Goal: Information Seeking & Learning: Learn about a topic

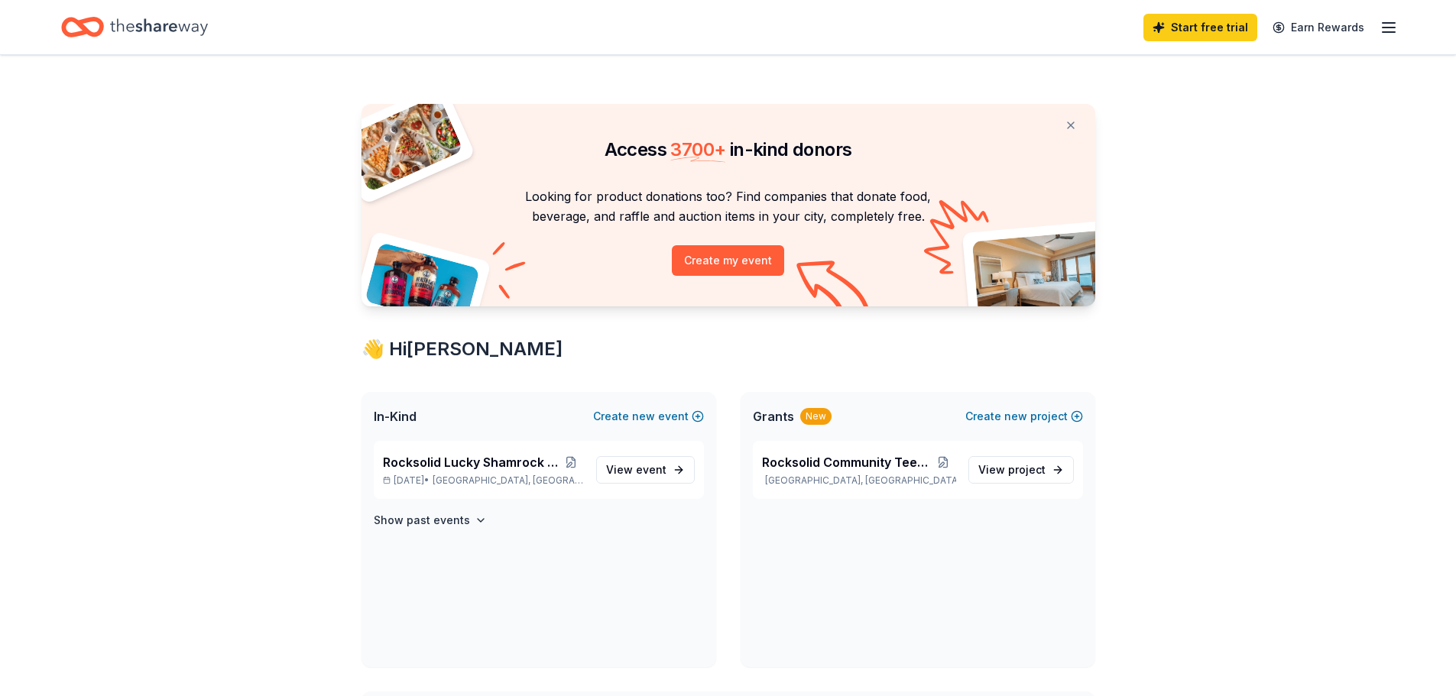
click at [167, 30] on icon "Home" at bounding box center [159, 26] width 98 height 31
click at [1196, 31] on link "Start free trial" at bounding box center [1201, 28] width 114 height 28
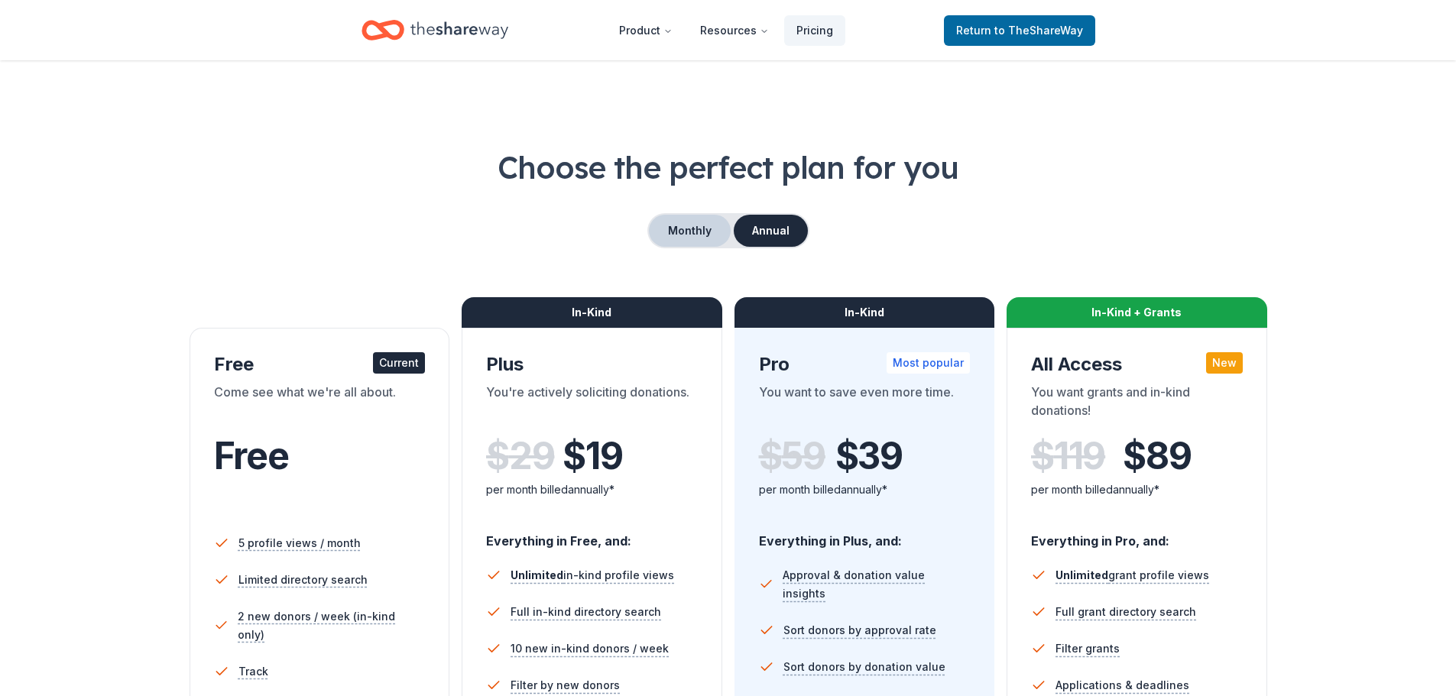
click at [671, 241] on button "Monthly" at bounding box center [690, 231] width 82 height 32
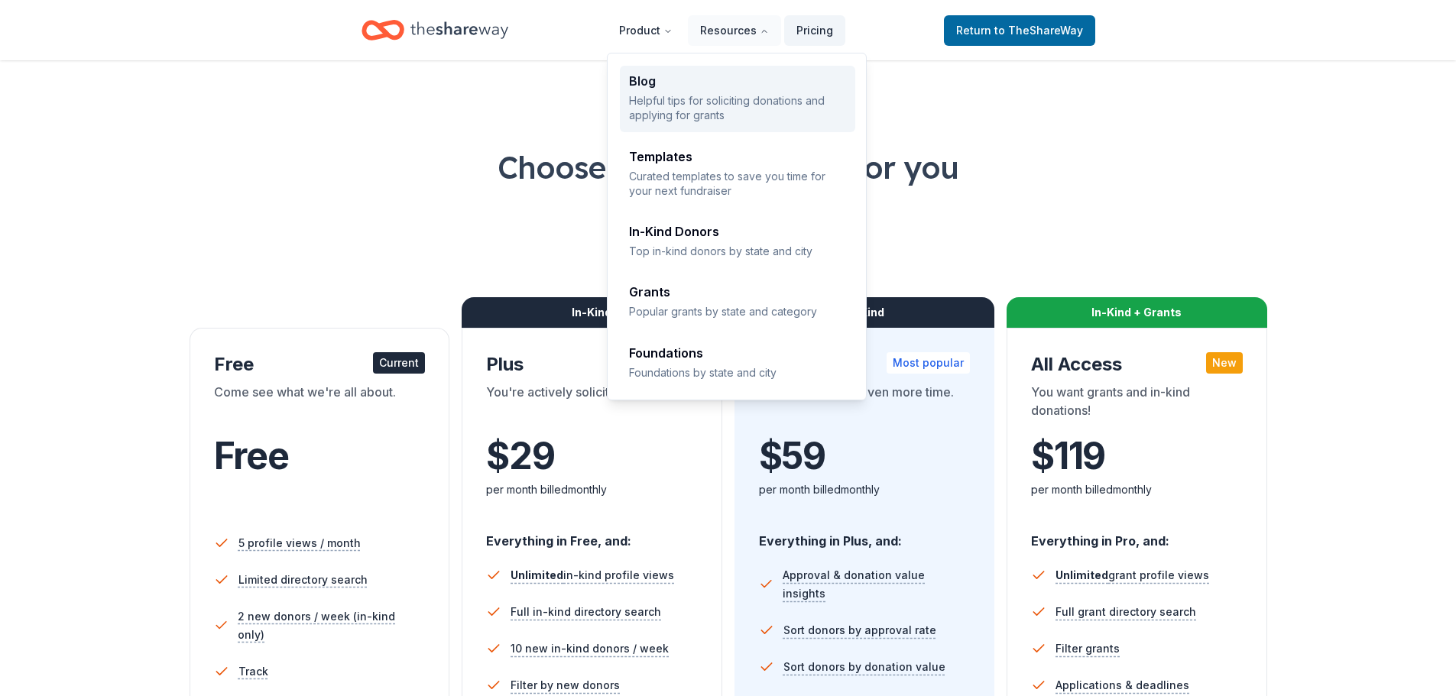
click at [738, 102] on p "Helpful tips for soliciting donations and applying for grants" at bounding box center [737, 108] width 217 height 30
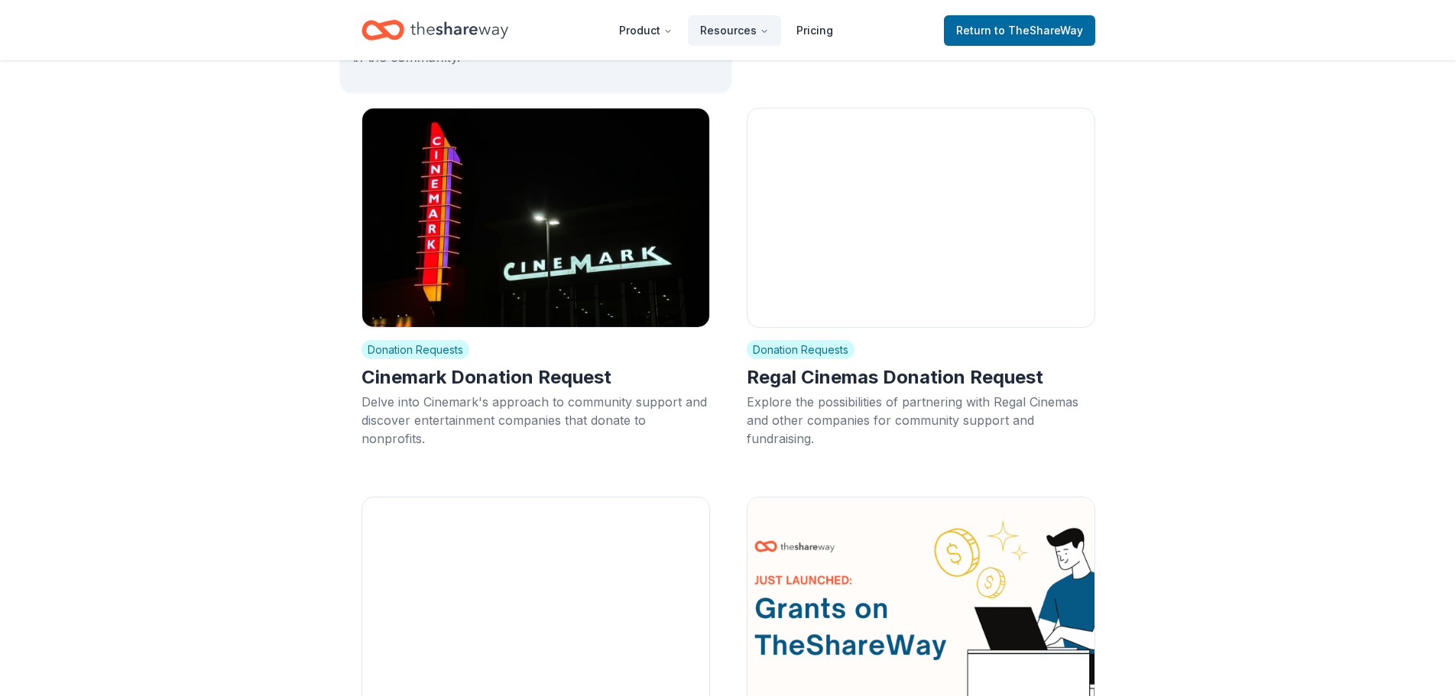
scroll to position [5275, 0]
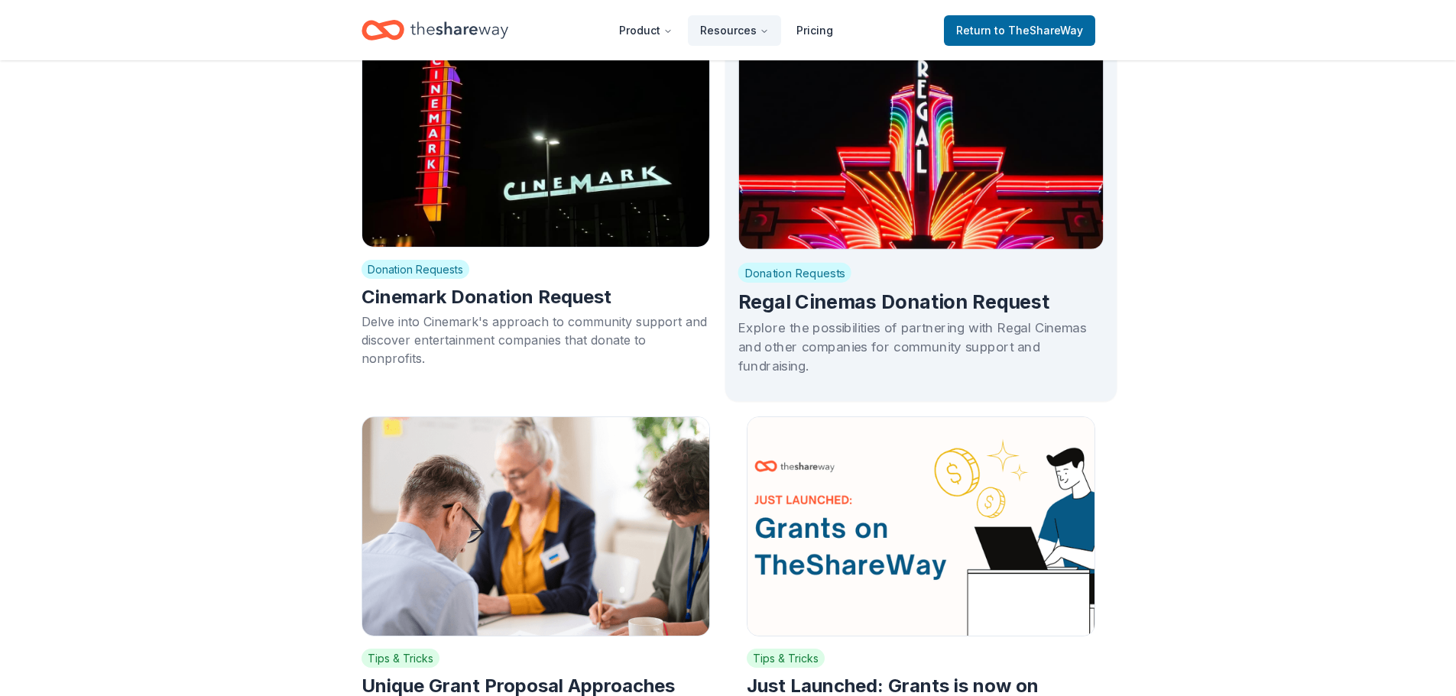
click at [842, 178] on img at bounding box center [921, 133] width 366 height 231
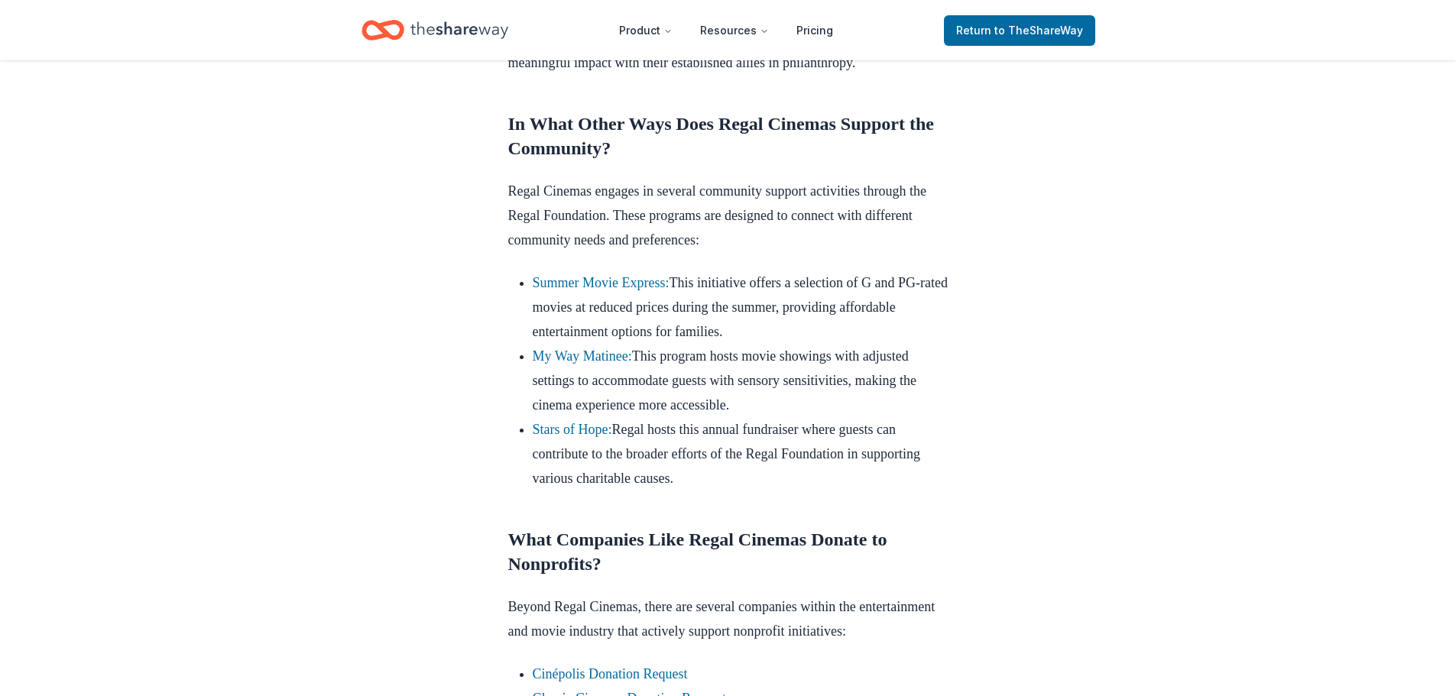
scroll to position [994, 0]
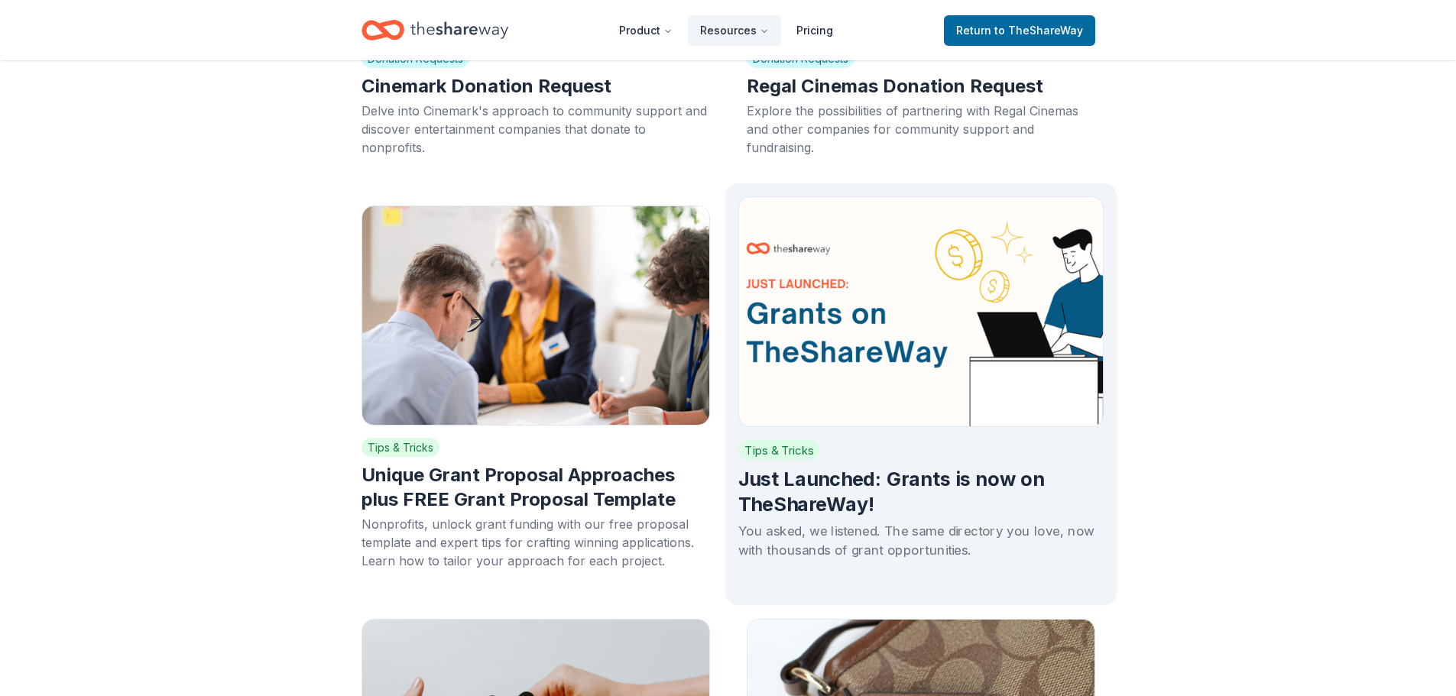
scroll to position [5581, 0]
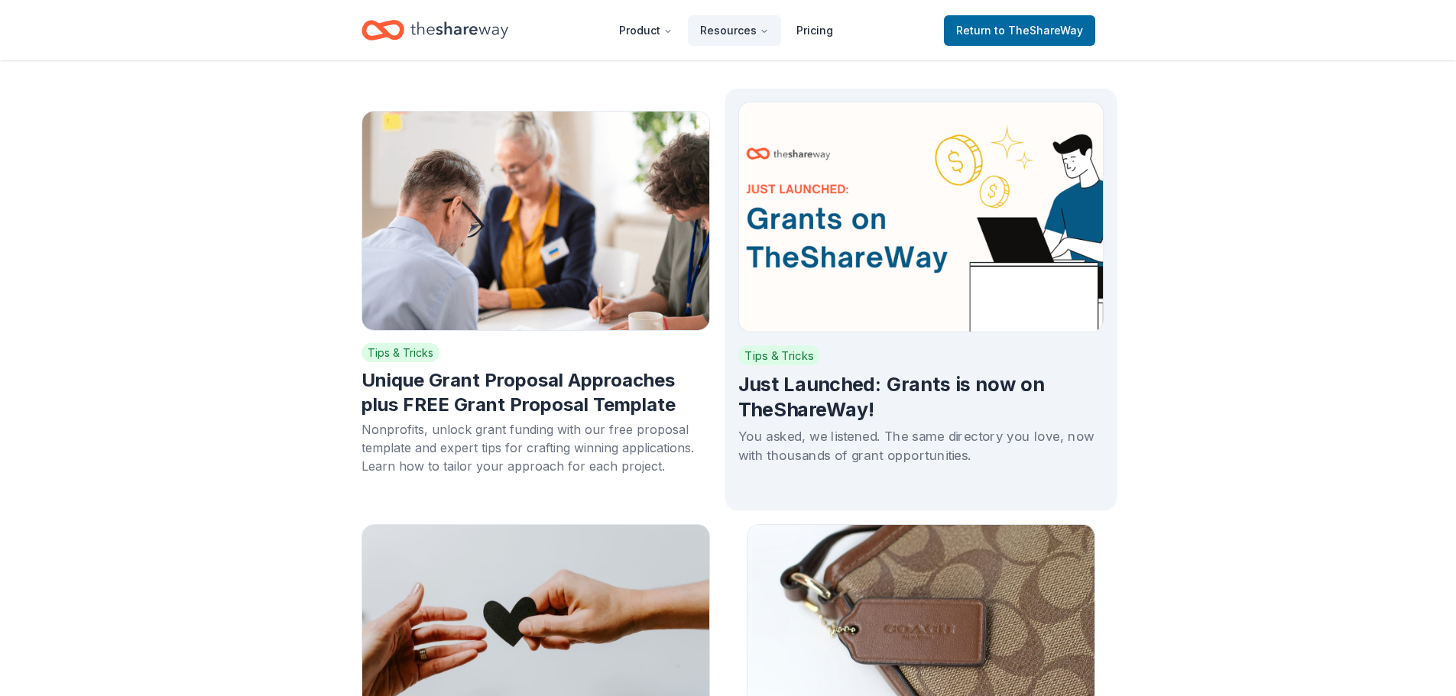
click at [853, 240] on img at bounding box center [921, 217] width 366 height 231
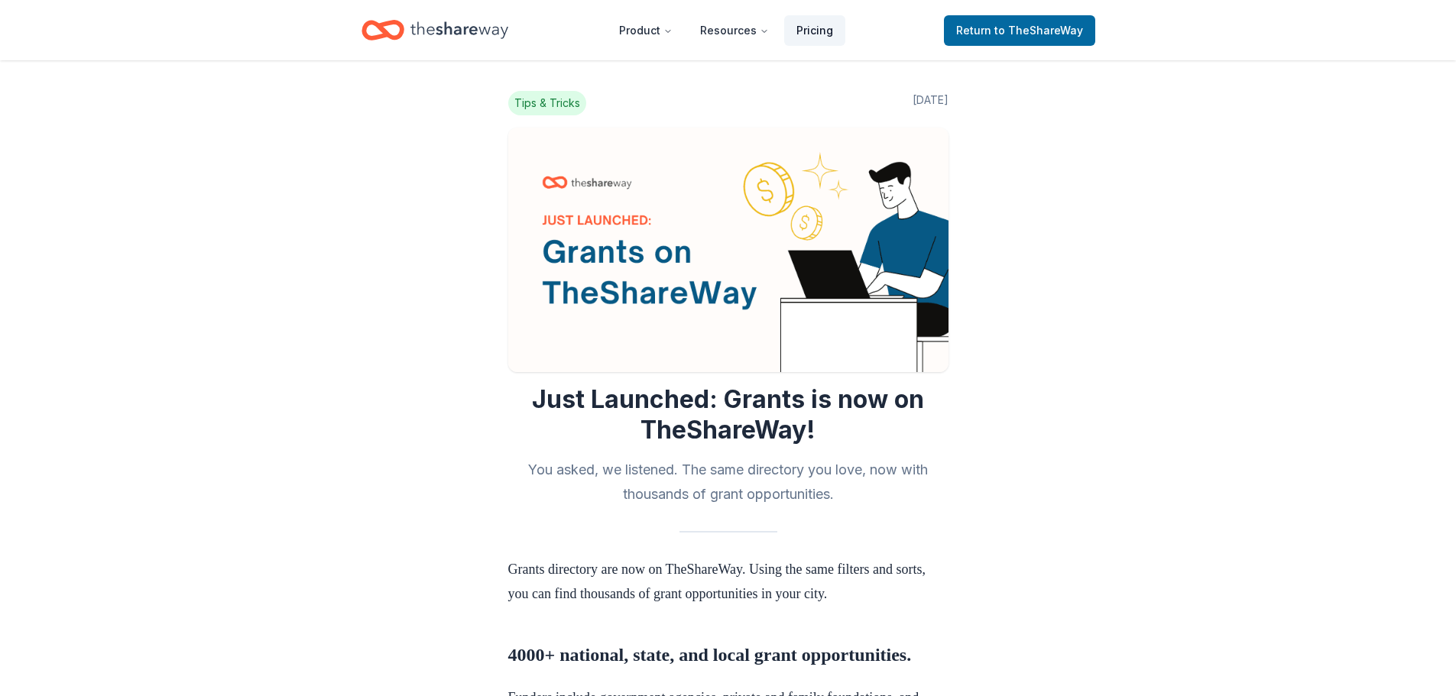
click at [820, 32] on link "Pricing" at bounding box center [814, 30] width 61 height 31
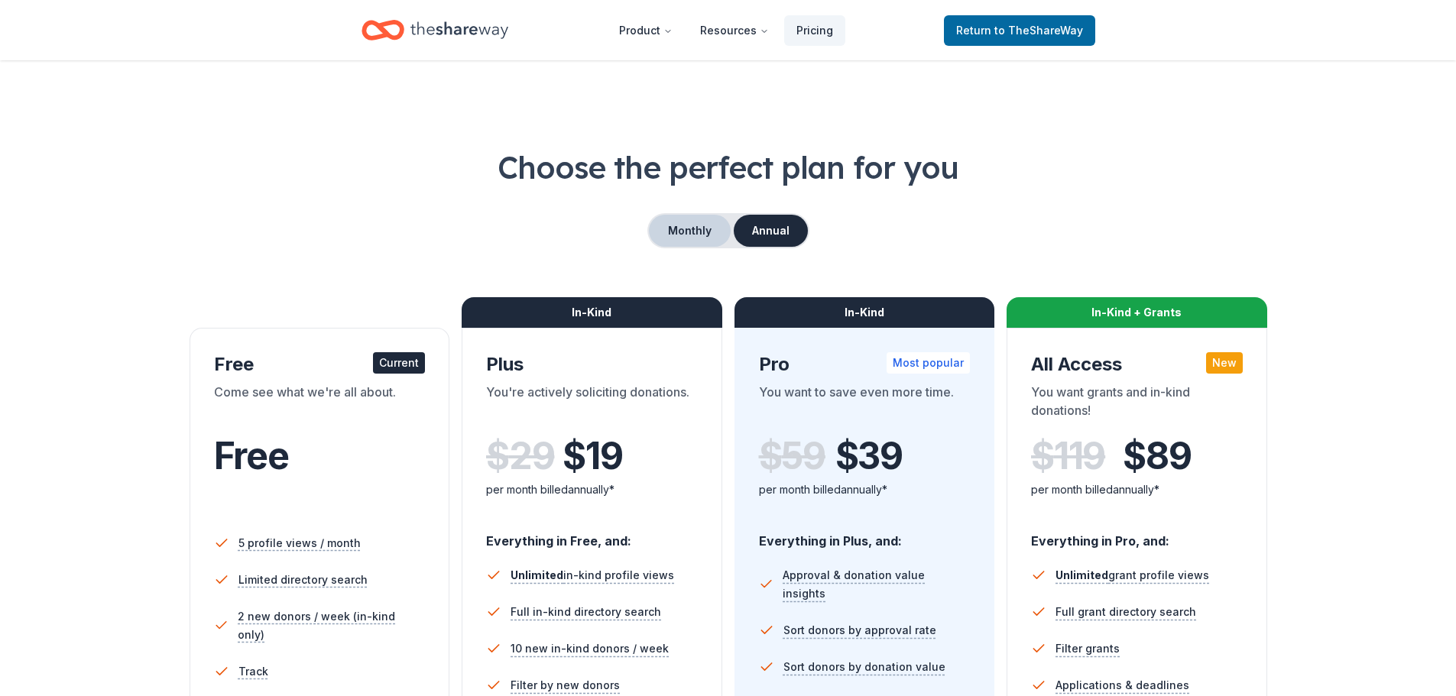
click at [680, 238] on button "Monthly" at bounding box center [690, 231] width 82 height 32
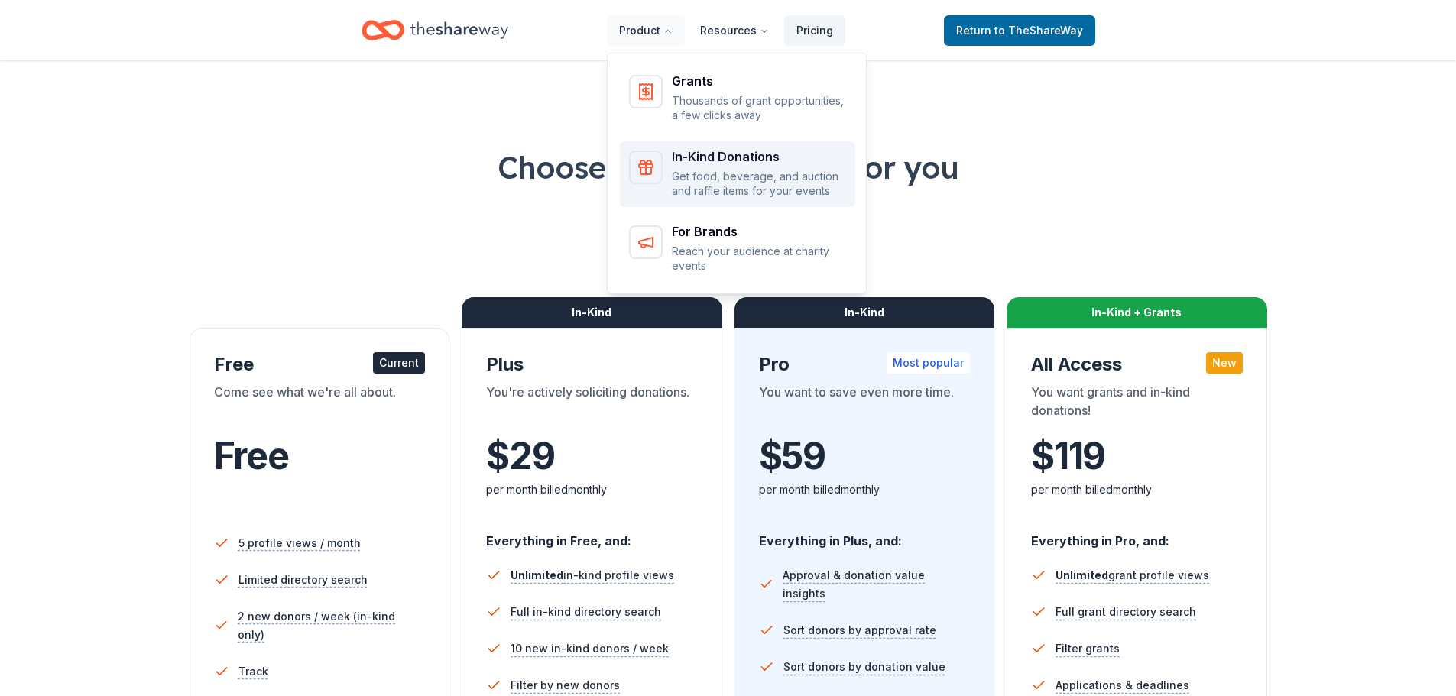
click at [693, 161] on div "In-Kind Donations" at bounding box center [759, 157] width 174 height 12
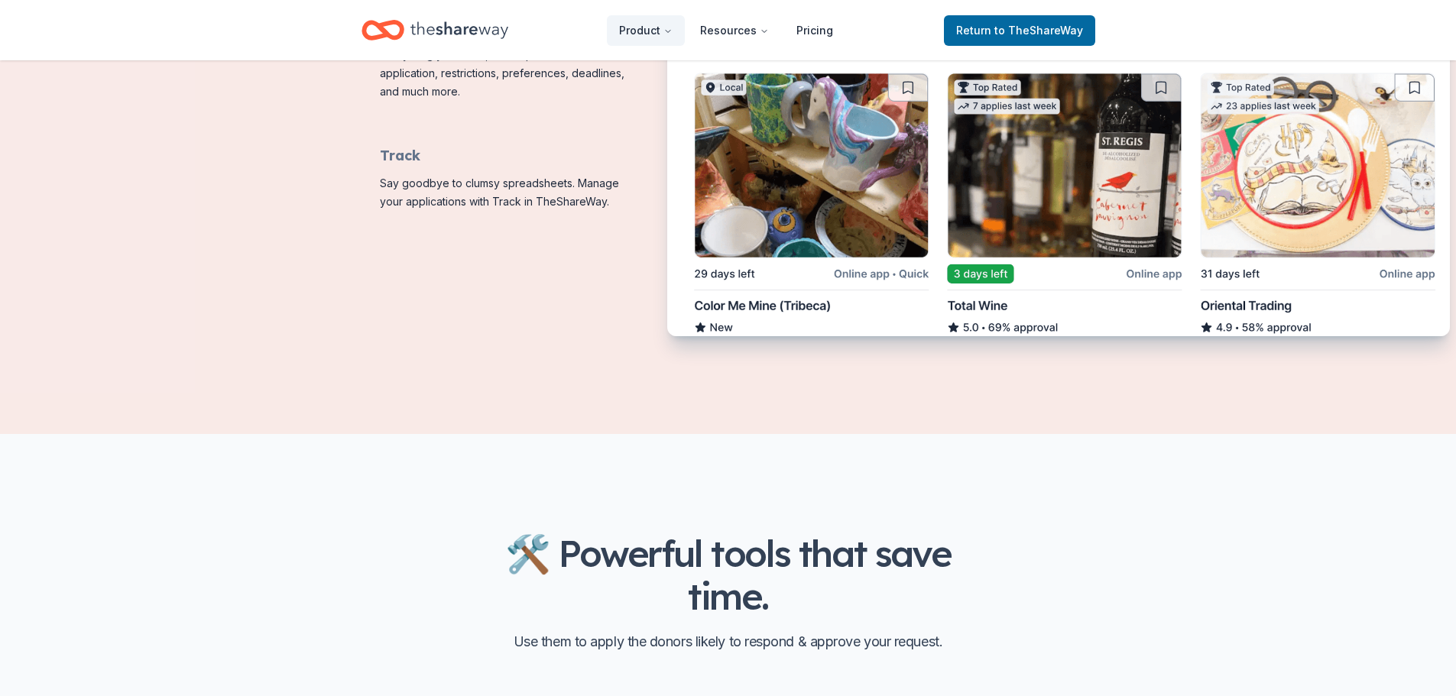
scroll to position [994, 0]
